Goal: Task Accomplishment & Management: Use online tool/utility

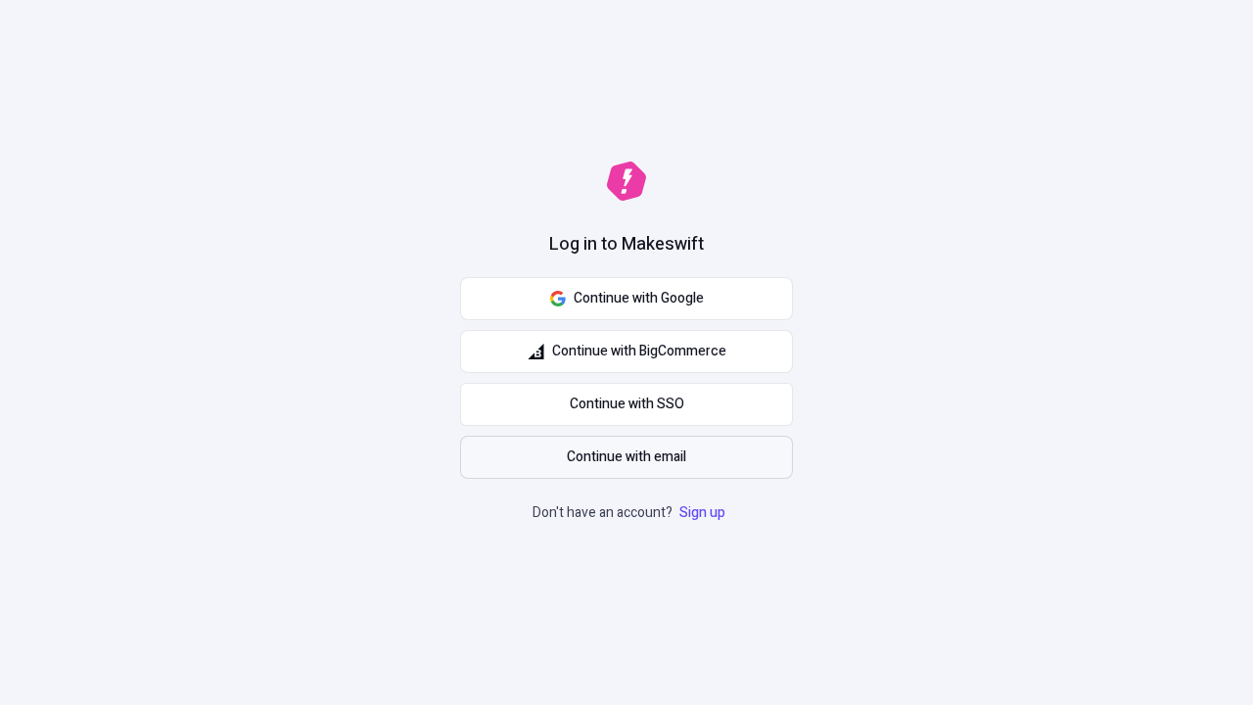
click at [626, 457] on span "Continue with email" at bounding box center [626, 457] width 119 height 22
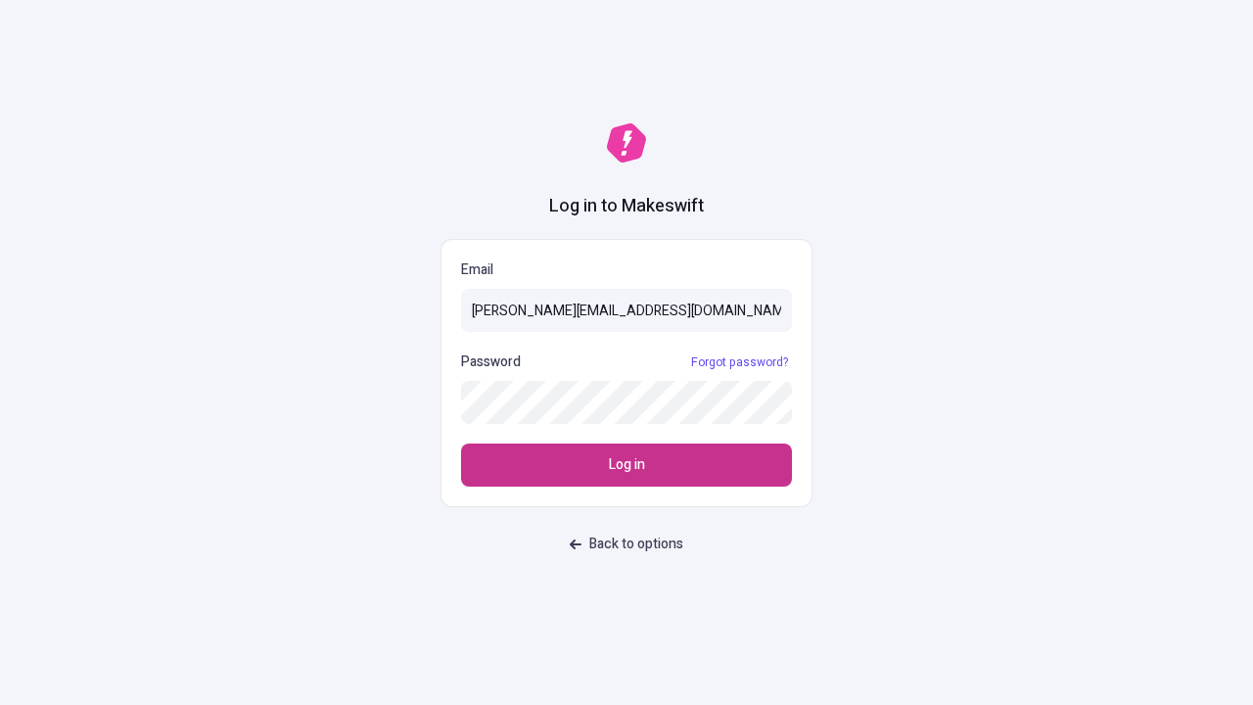
click at [626, 465] on span "Log in" at bounding box center [627, 465] width 36 height 22
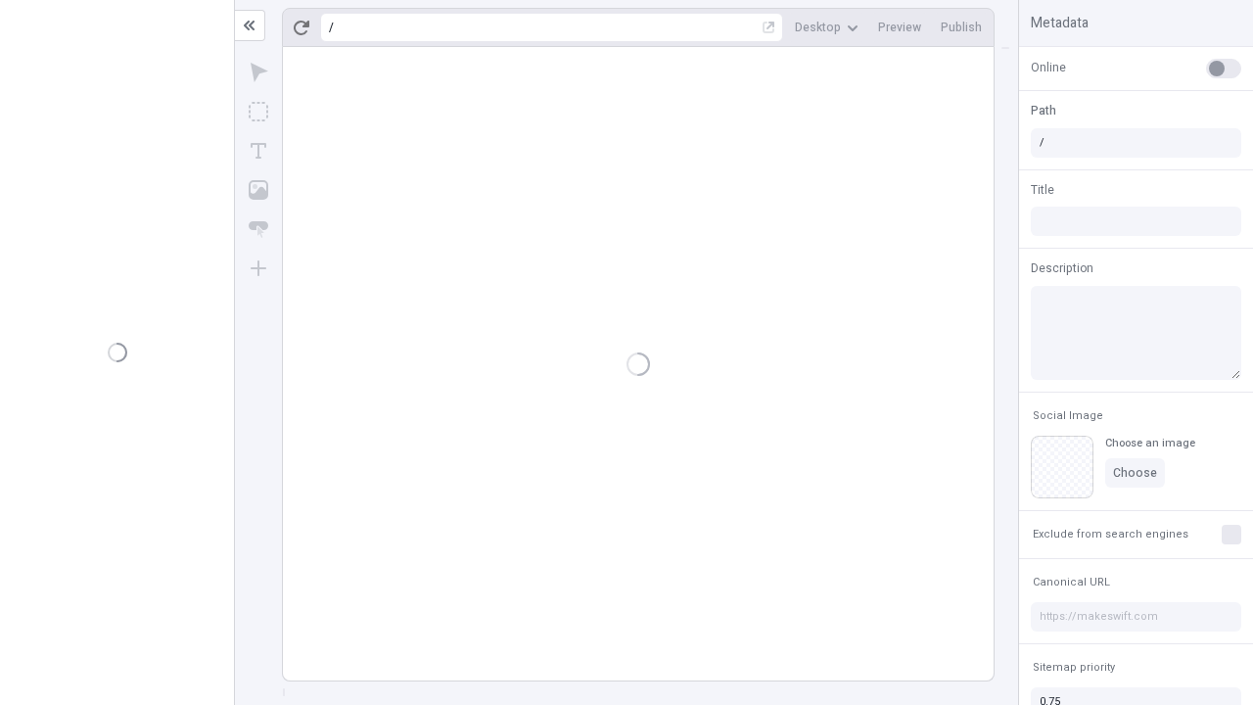
type input "/deep-link-deinde"
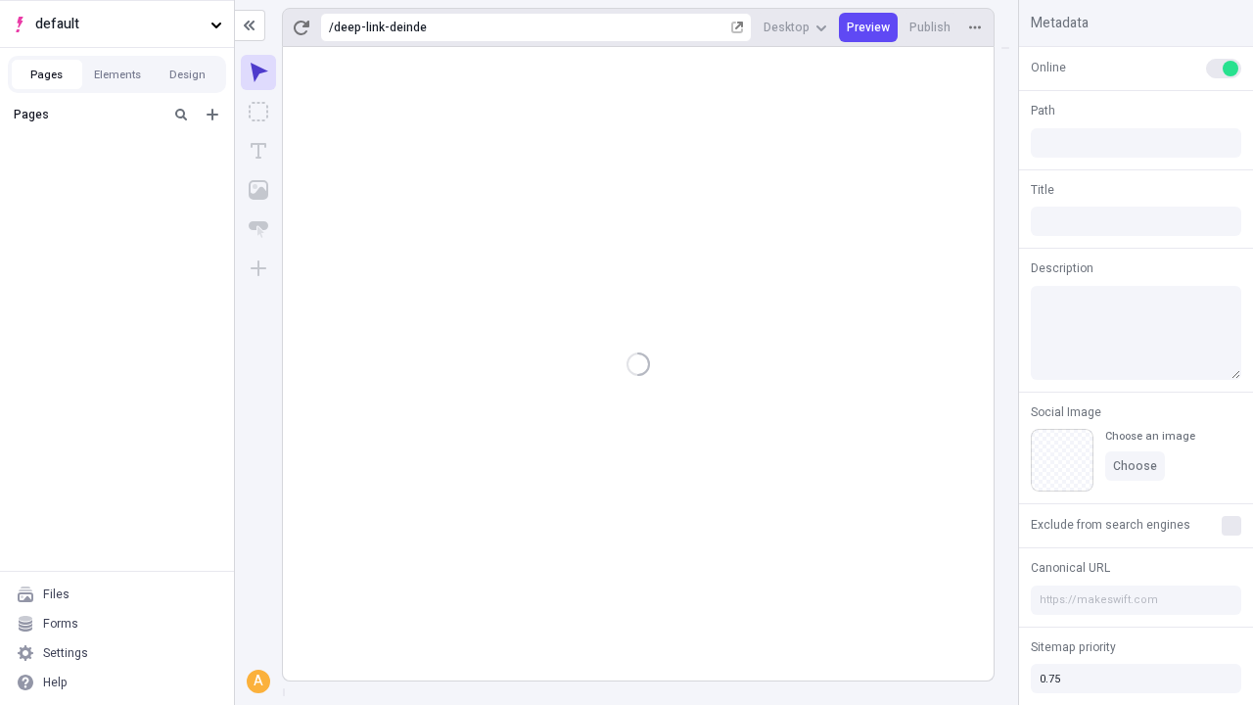
type input "/deep-link-deinde"
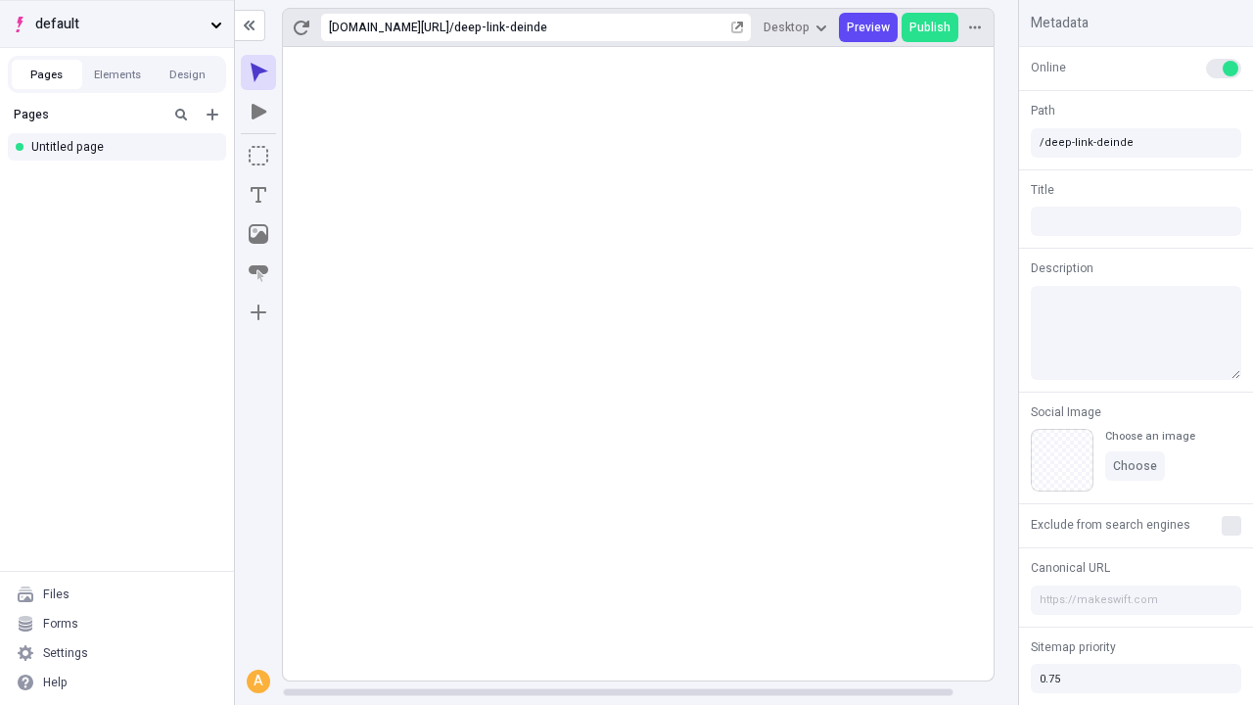
click at [116, 23] on span "default" at bounding box center [118, 25] width 167 height 22
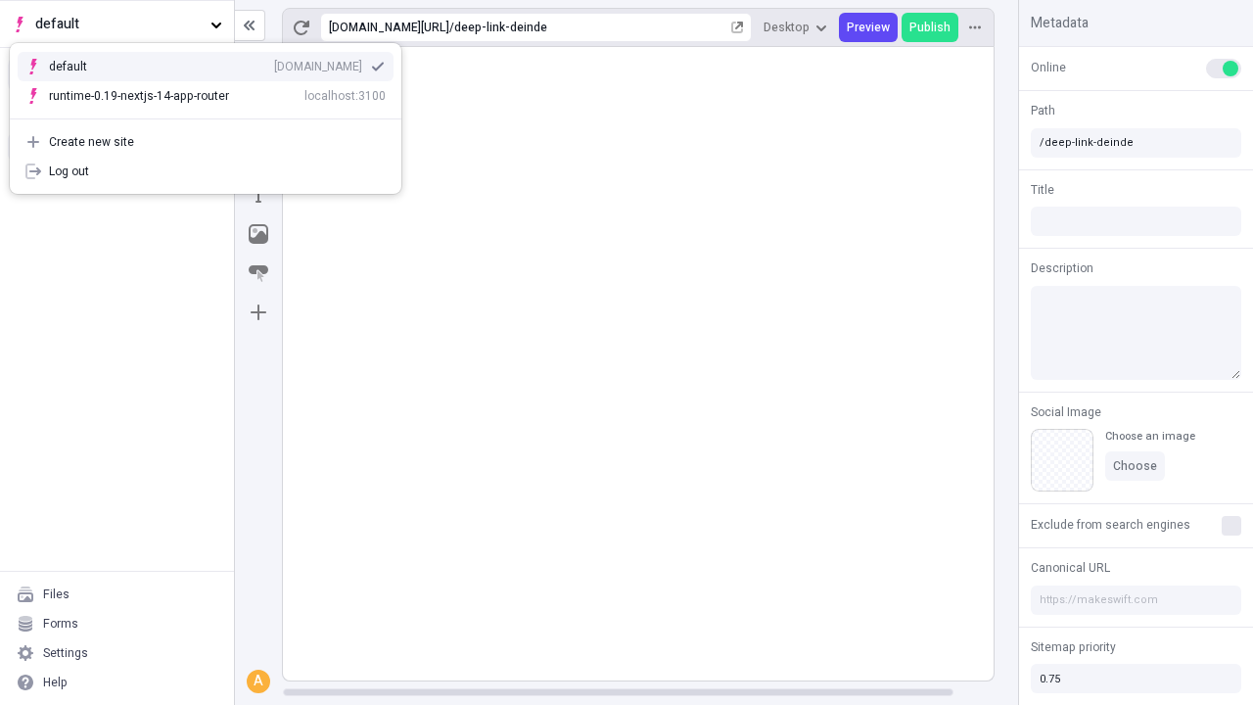
click at [274, 63] on div "[DOMAIN_NAME]" at bounding box center [318, 67] width 88 height 16
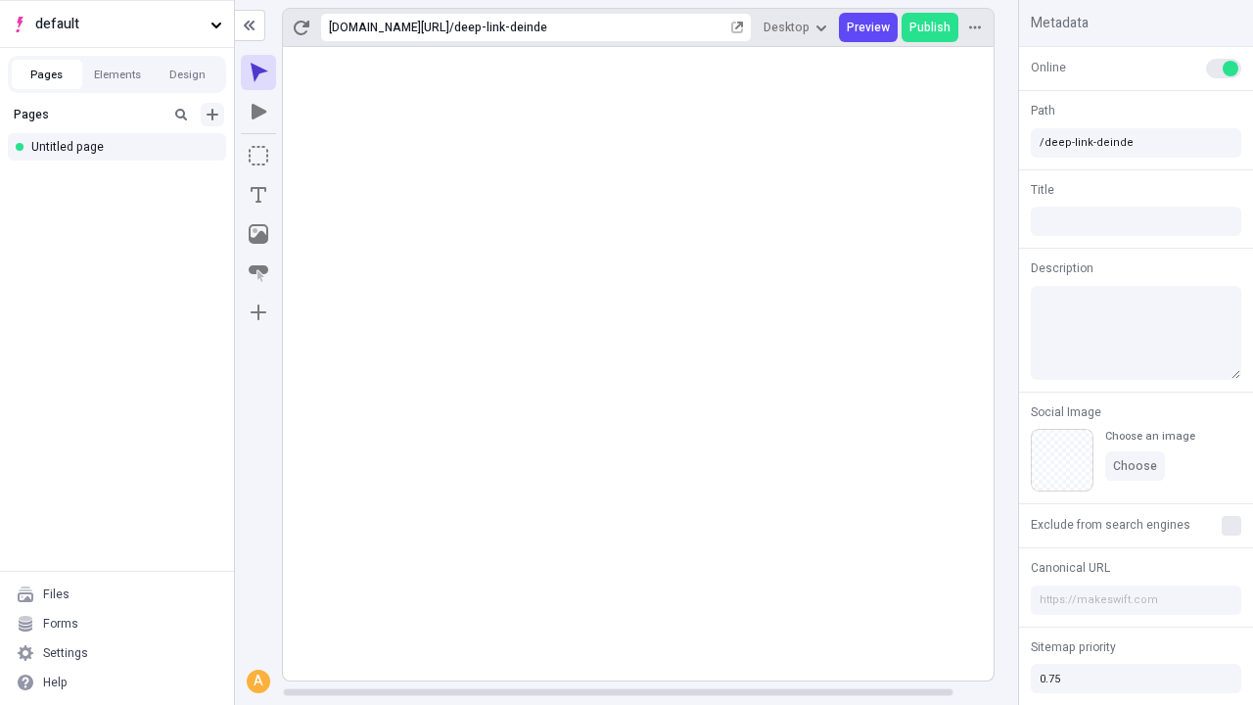
click at [212, 115] on icon "Add new" at bounding box center [212, 115] width 12 height 12
click at [122, 178] on div "Blank page" at bounding box center [122, 178] width 188 height 29
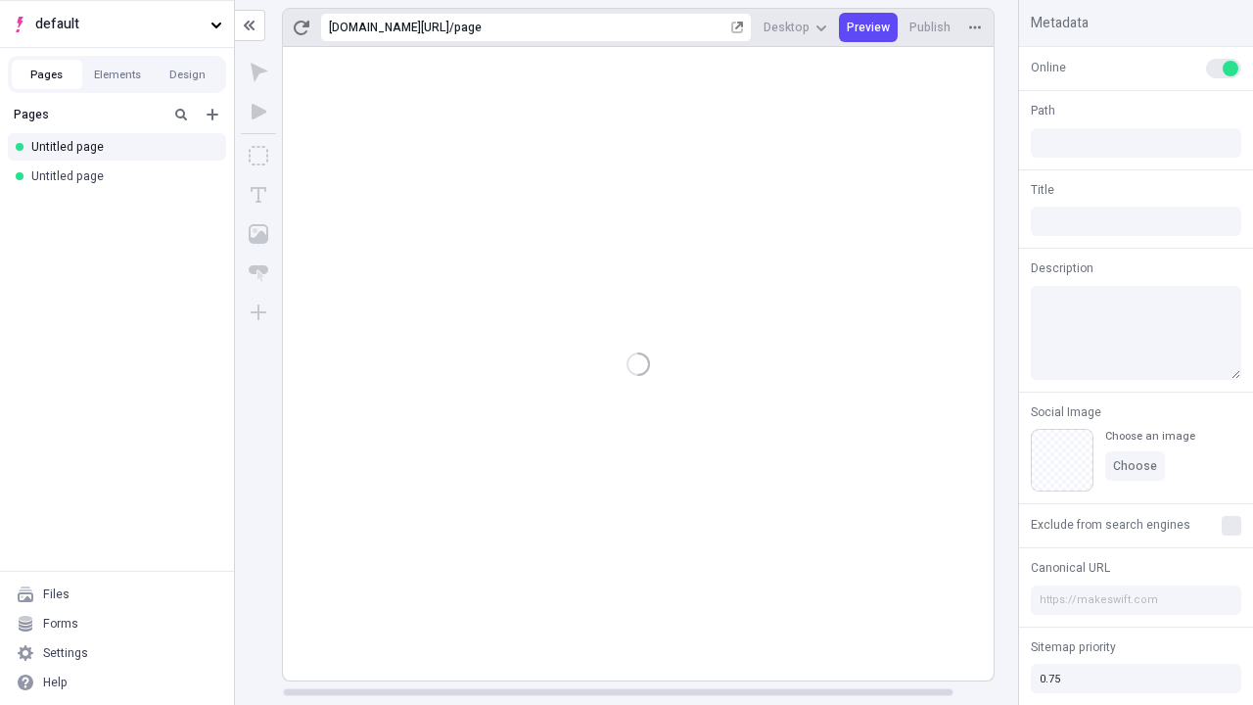
type input "/page"
